Goal: Transaction & Acquisition: Purchase product/service

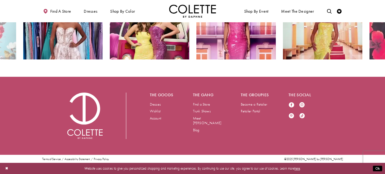
scroll to position [318, 0]
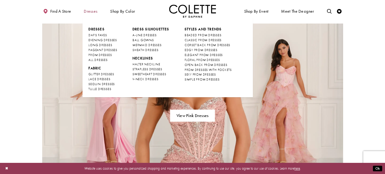
click at [92, 12] on span "Dresses" at bounding box center [91, 11] width 14 height 5
click at [100, 56] on span "PROM DRESSES" at bounding box center [99, 55] width 23 height 4
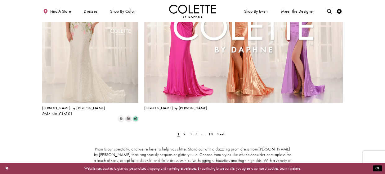
scroll to position [1055, 0]
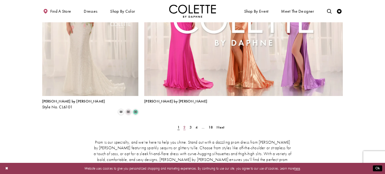
click at [184, 125] on span "2" at bounding box center [184, 127] width 2 height 5
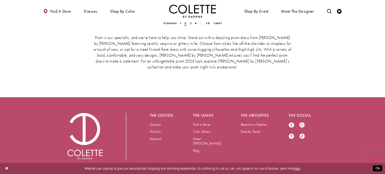
scroll to position [120, 0]
